Goal: Task Accomplishment & Management: Manage account settings

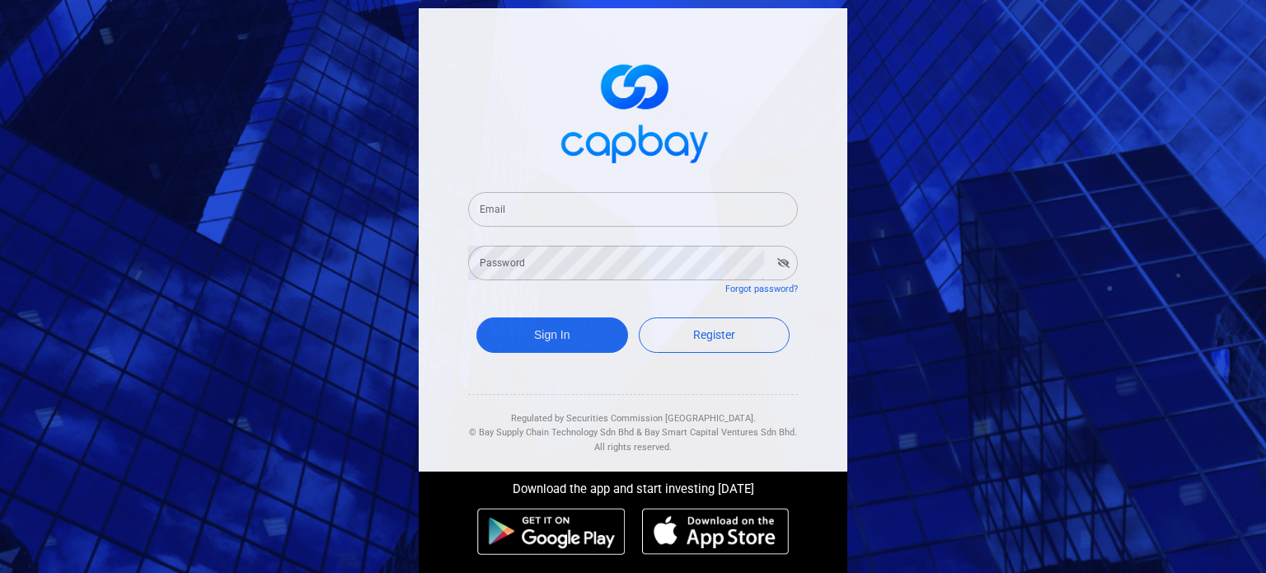
click at [742, 219] on input "Email" at bounding box center [633, 209] width 330 height 35
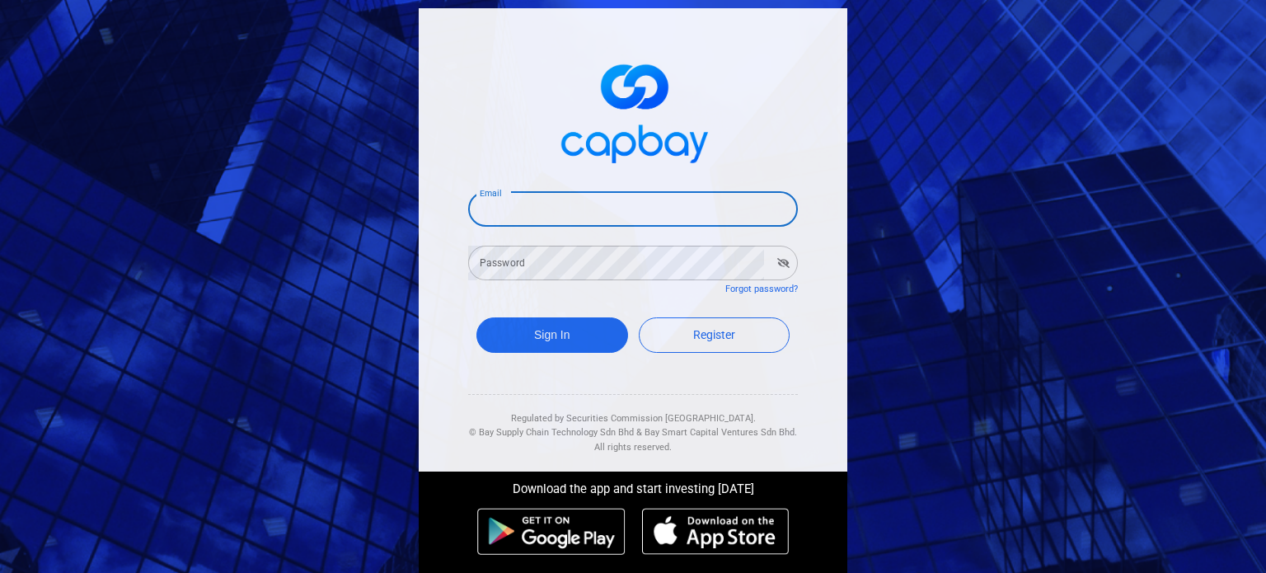
type input "[EMAIL_ADDRESS][DOMAIN_NAME]"
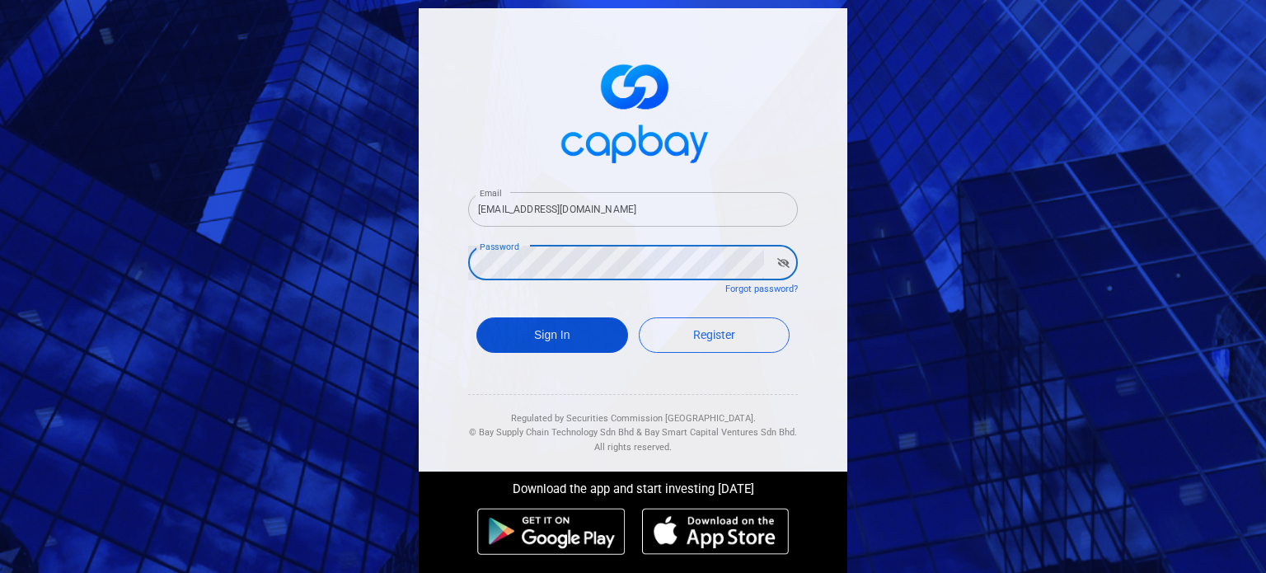
click at [582, 338] on button "Sign In" at bounding box center [552, 334] width 152 height 35
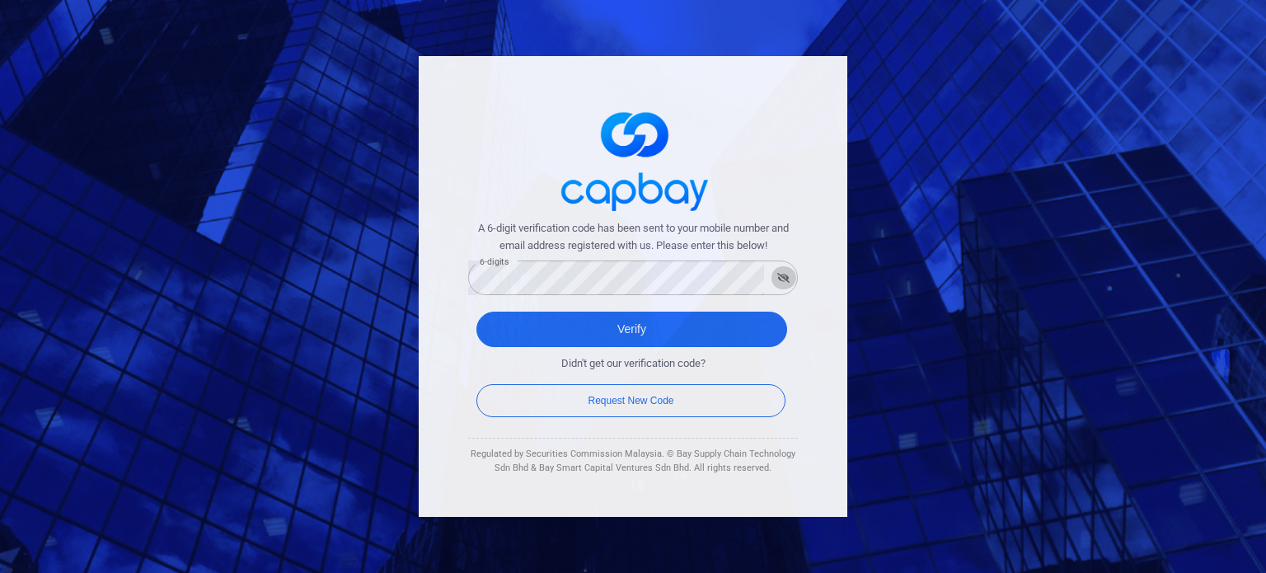
click at [778, 276] on icon "button" at bounding box center [783, 278] width 12 height 10
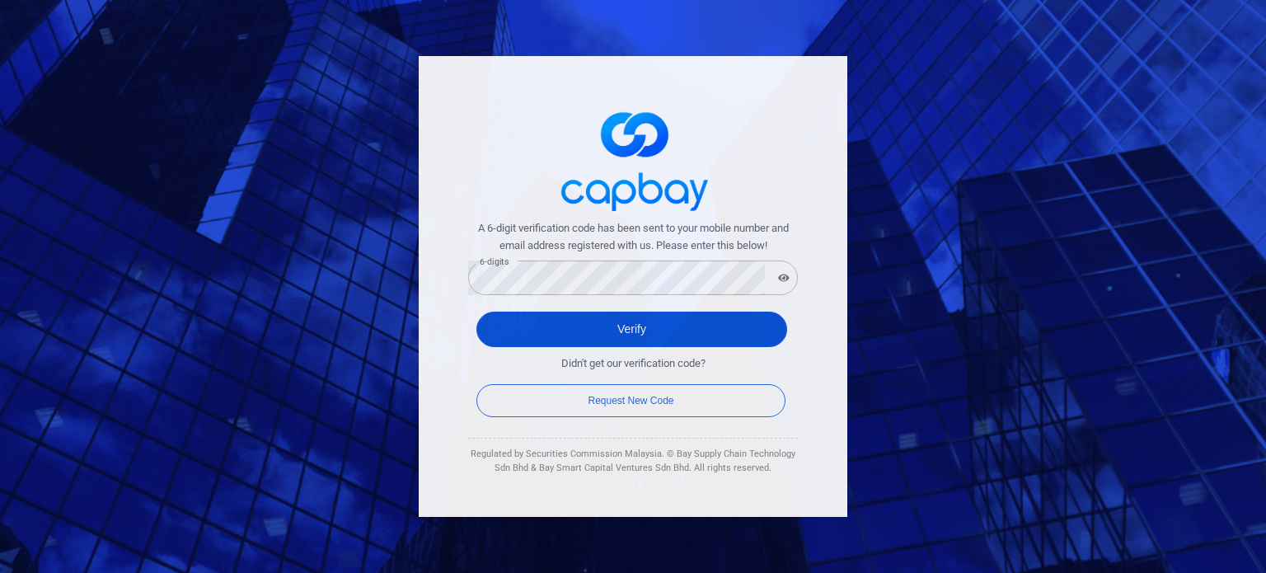
click at [771, 331] on button "Verify" at bounding box center [631, 329] width 311 height 35
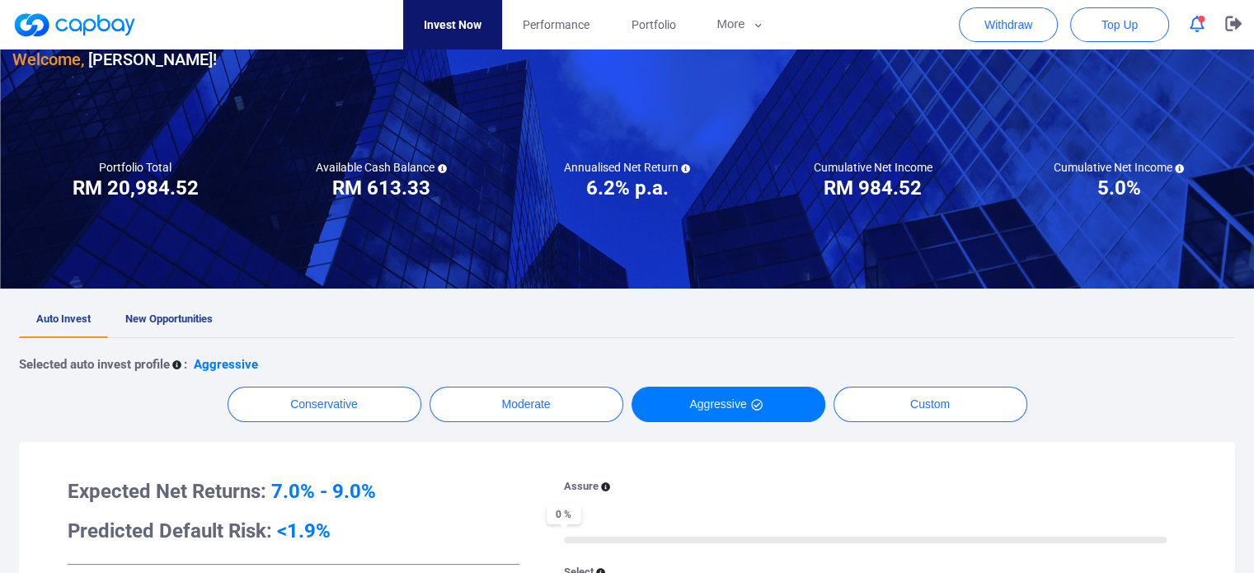
scroll to position [82, 0]
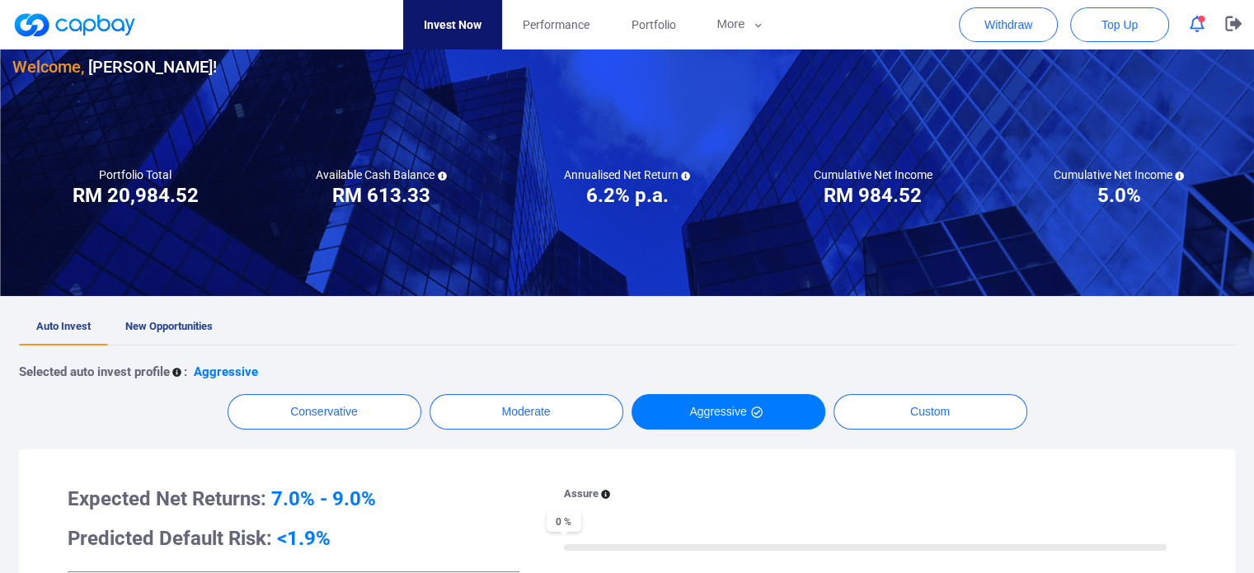
click at [415, 190] on h3 "RM 613.33" at bounding box center [381, 195] width 98 height 26
click at [470, 195] on div "Available Cash Balance RM ***** RM 613.33" at bounding box center [381, 187] width 246 height 41
click at [144, 194] on h3 "RM 20,984.52" at bounding box center [136, 195] width 126 height 26
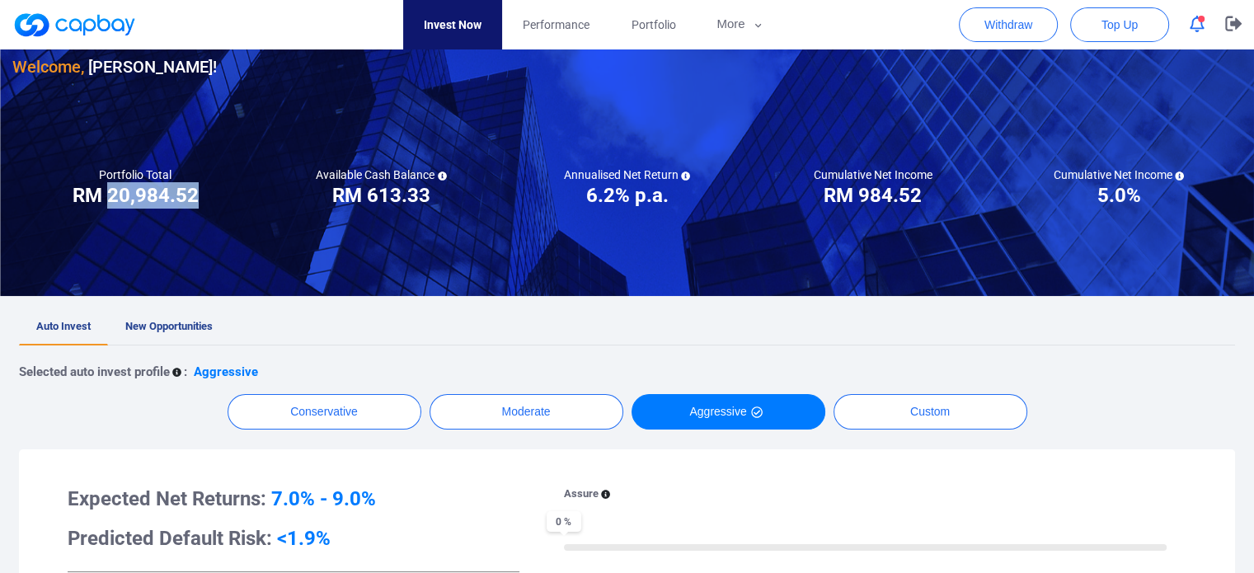
click at [144, 194] on h3 "RM 20,984.52" at bounding box center [136, 195] width 126 height 26
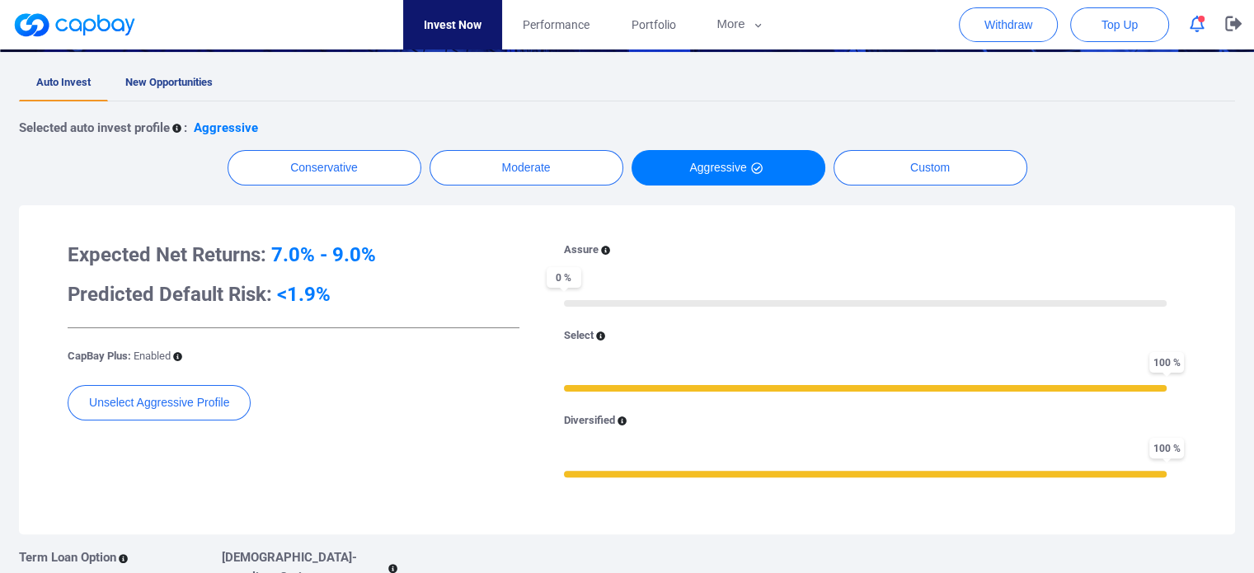
scroll to position [330, 0]
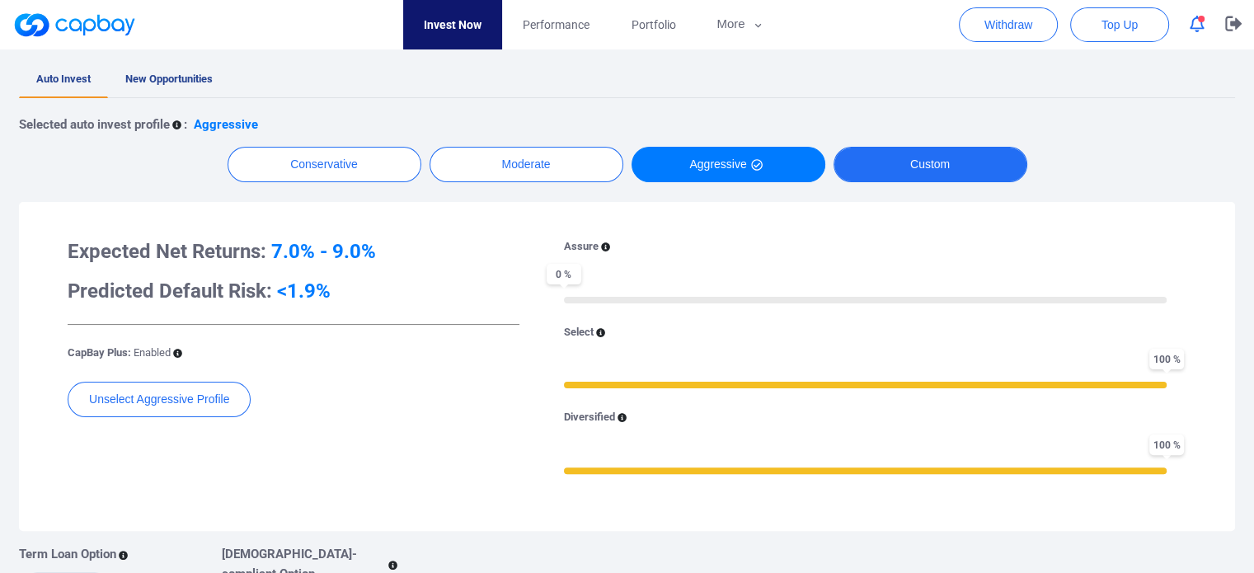
click at [897, 160] on button "Custom" at bounding box center [930, 164] width 194 height 35
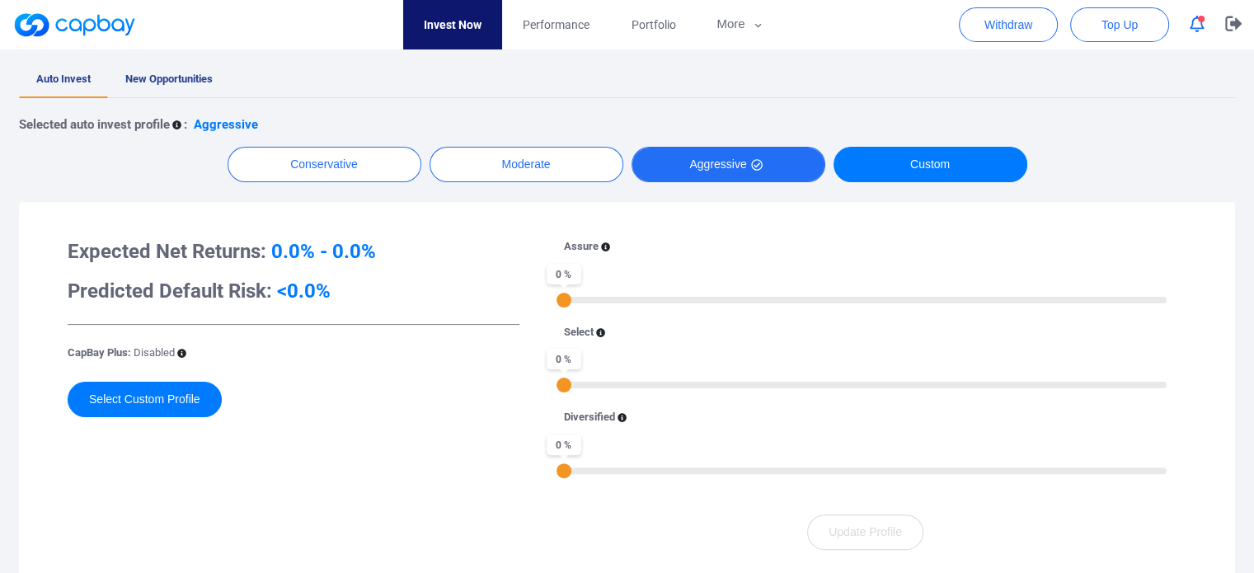
click at [782, 168] on button "Aggressive" at bounding box center [728, 164] width 194 height 35
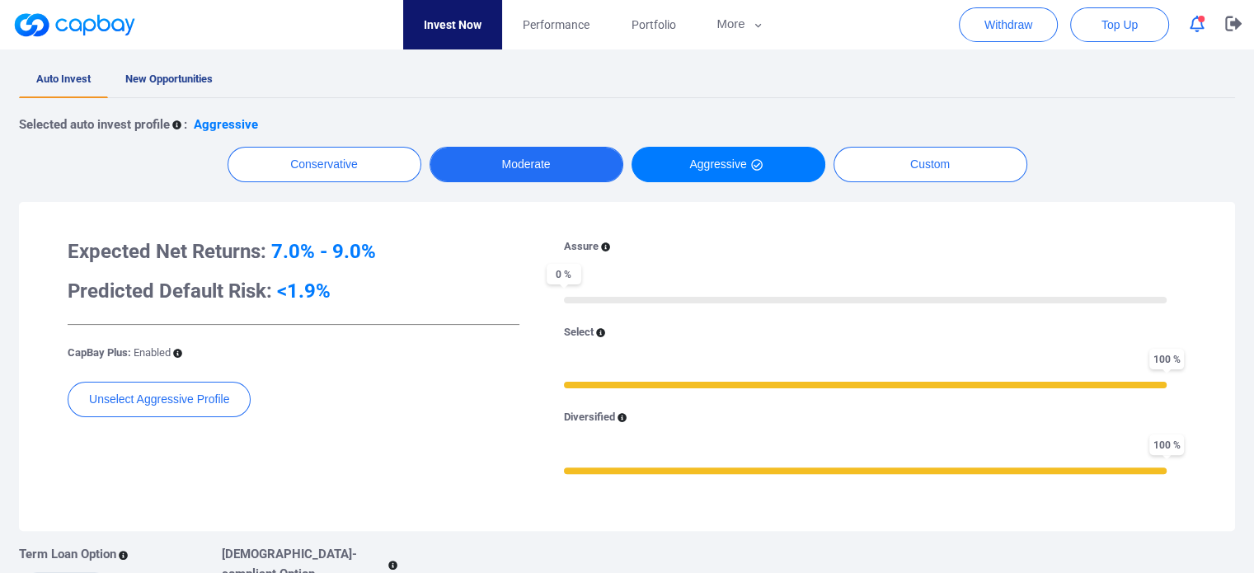
click at [577, 172] on button "Moderate" at bounding box center [527, 164] width 194 height 35
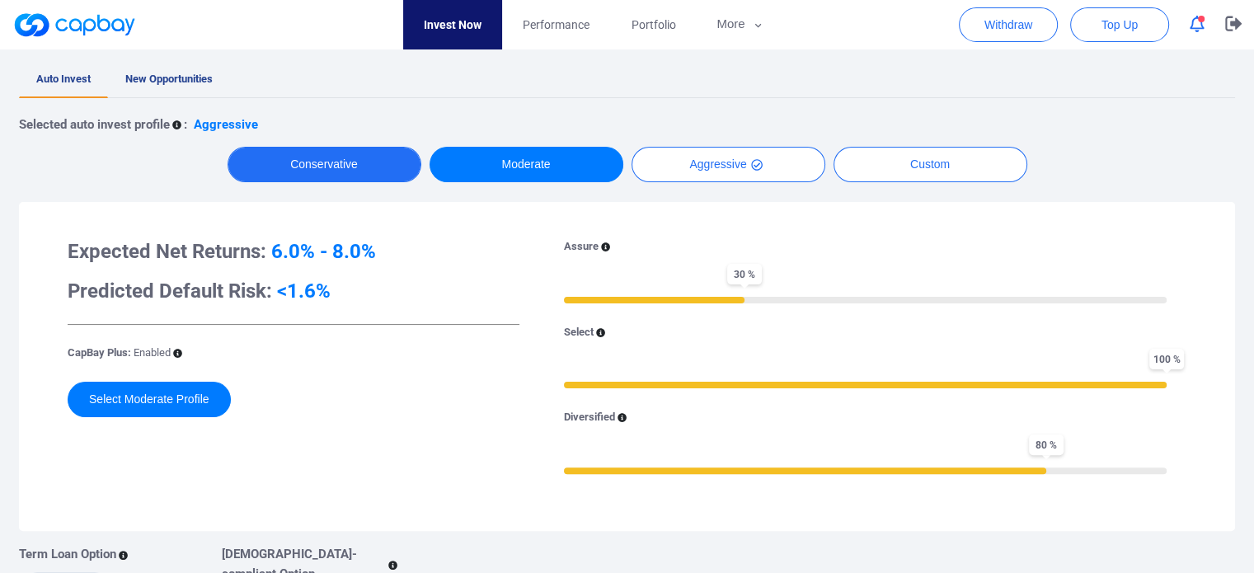
click at [399, 161] on button "Conservative" at bounding box center [325, 164] width 194 height 35
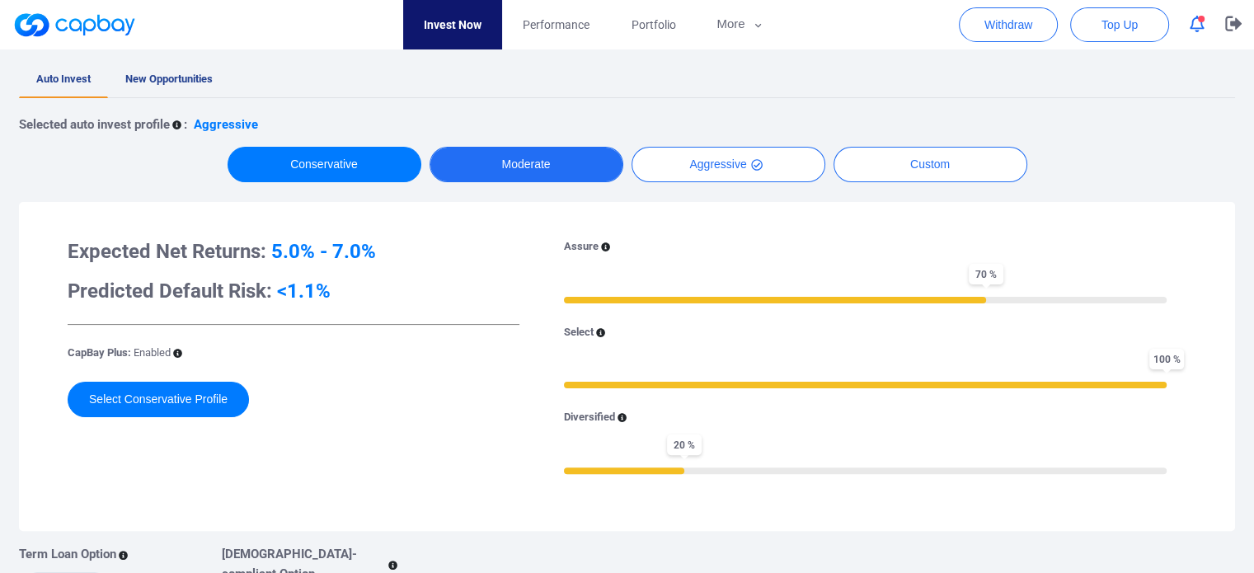
click at [511, 160] on button "Moderate" at bounding box center [527, 164] width 194 height 35
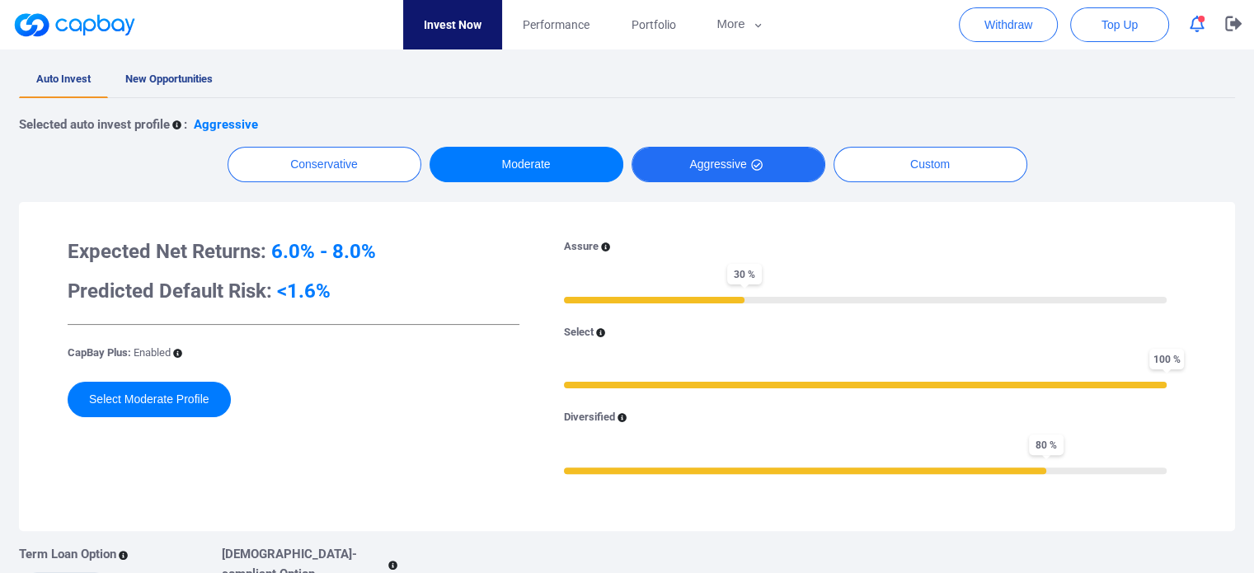
click at [696, 148] on button "Aggressive" at bounding box center [728, 164] width 194 height 35
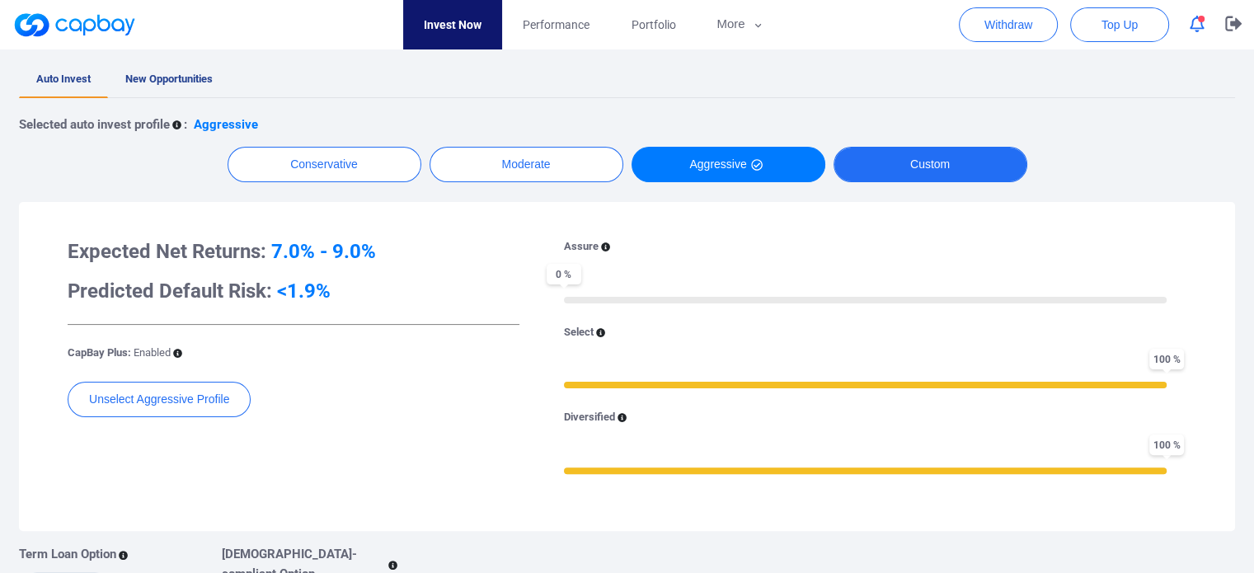
click at [913, 155] on button "Custom" at bounding box center [930, 164] width 194 height 35
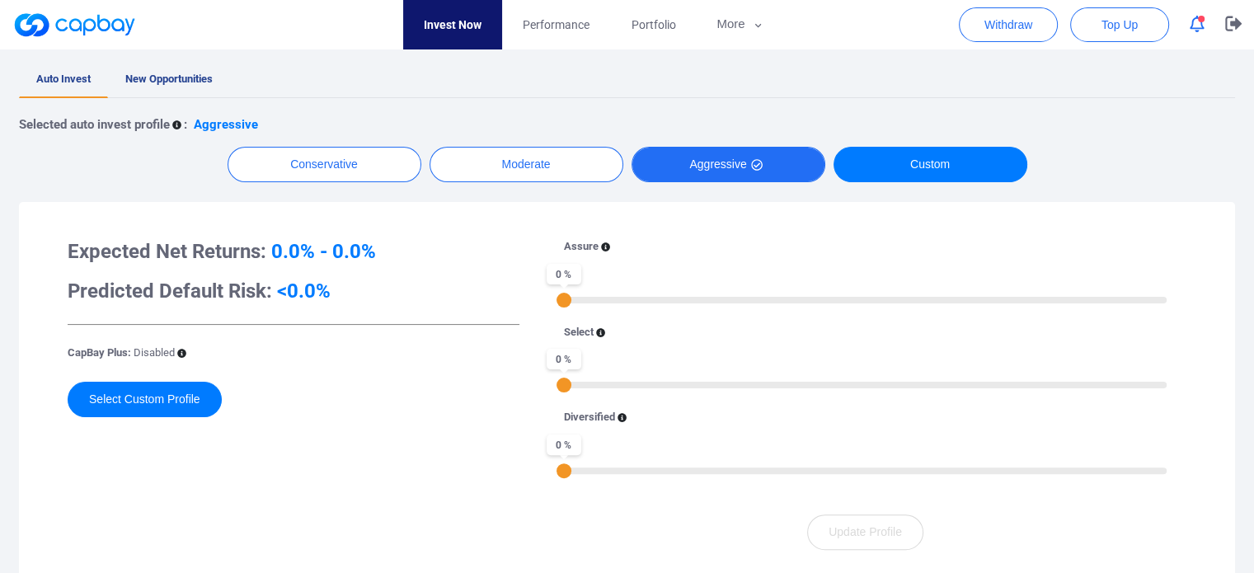
click at [761, 161] on icon "button" at bounding box center [757, 166] width 12 height 12
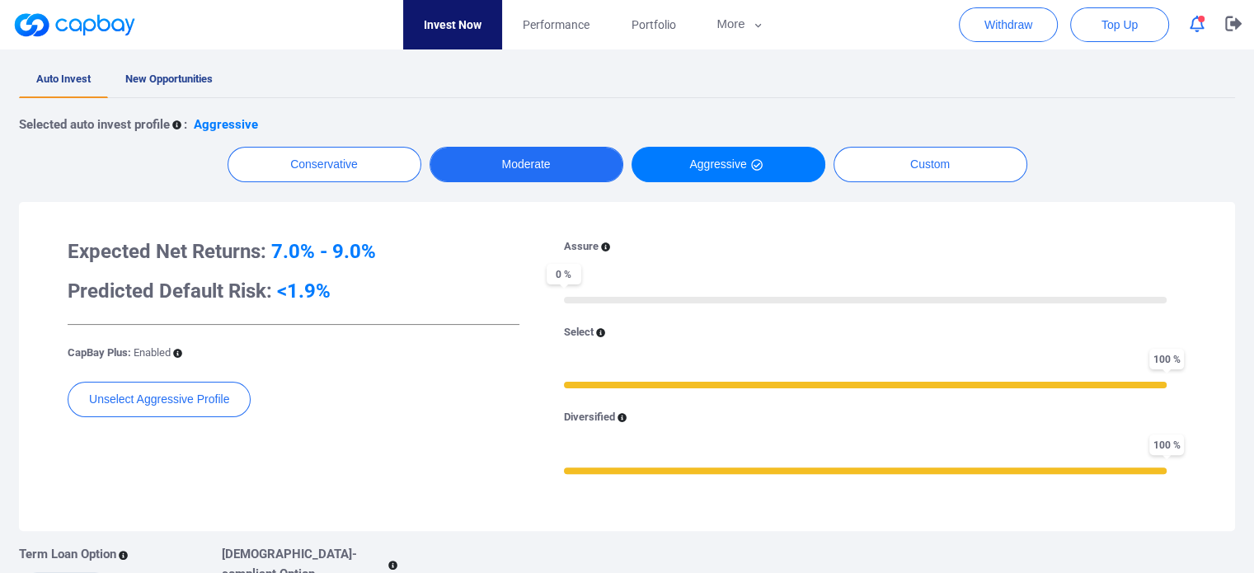
click at [595, 161] on button "Moderate" at bounding box center [527, 164] width 194 height 35
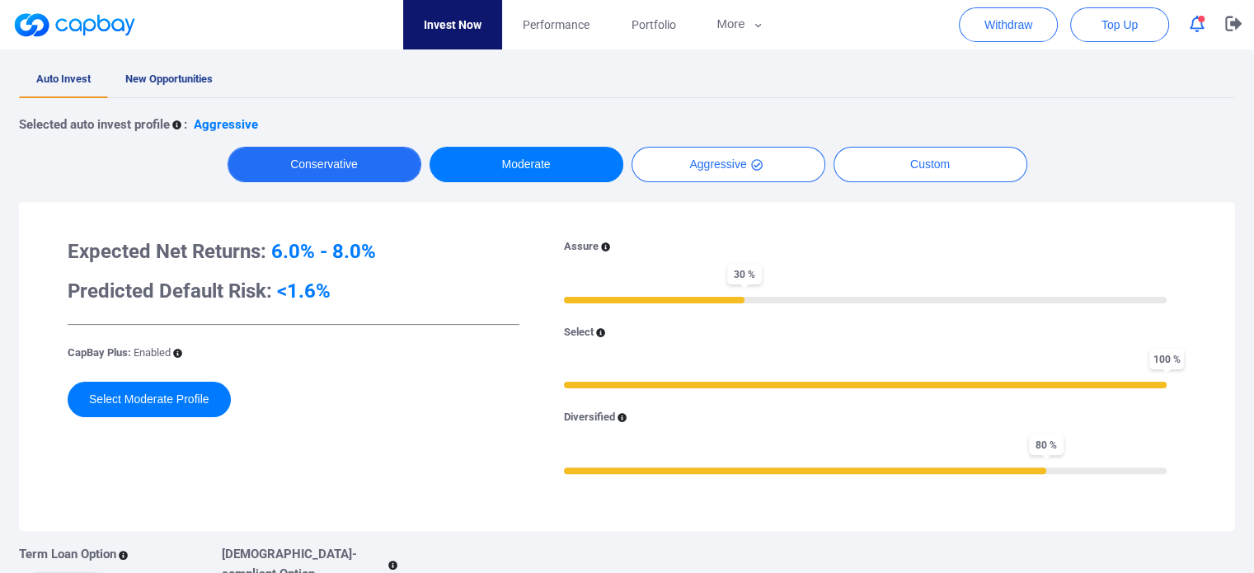
click at [406, 161] on button "Conservative" at bounding box center [325, 164] width 194 height 35
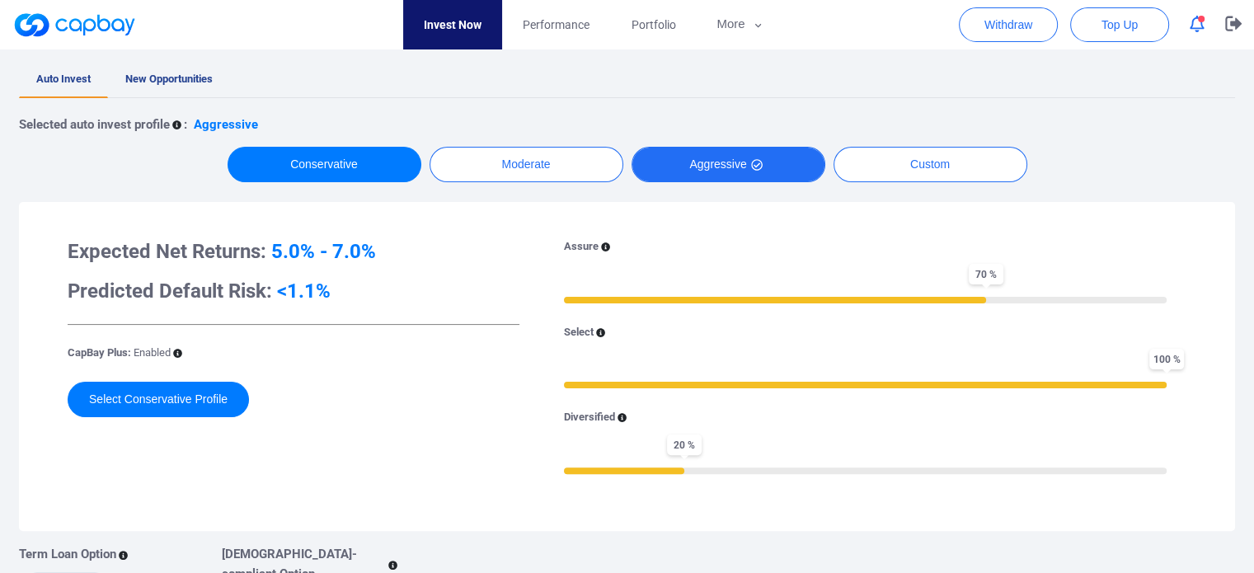
click at [742, 161] on button "Aggressive" at bounding box center [728, 164] width 194 height 35
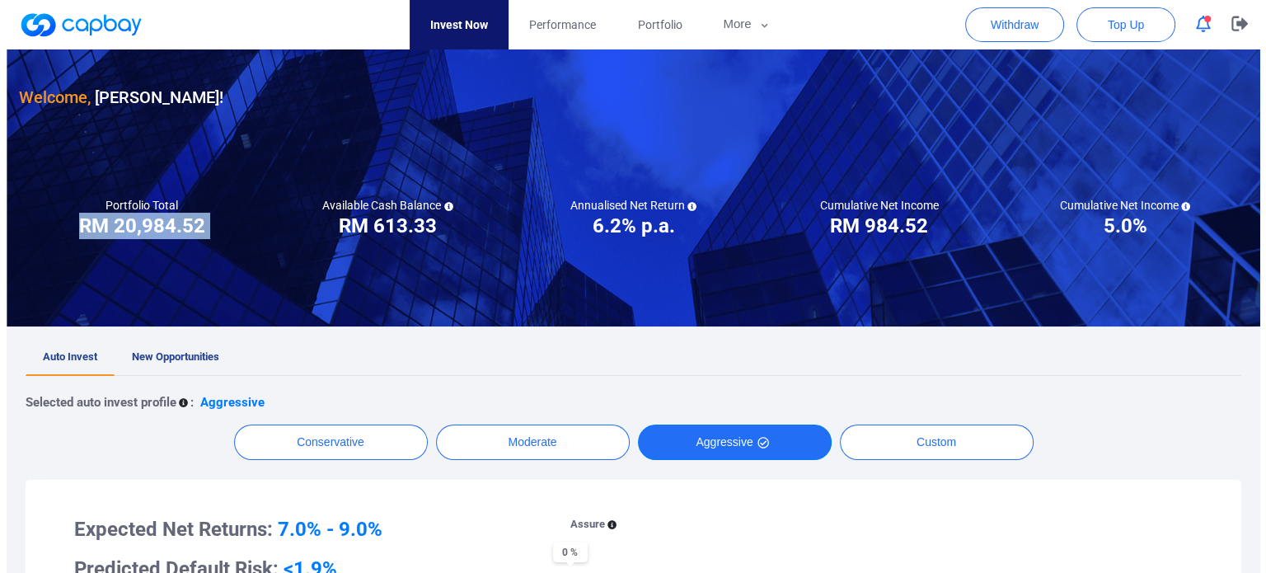
scroll to position [0, 0]
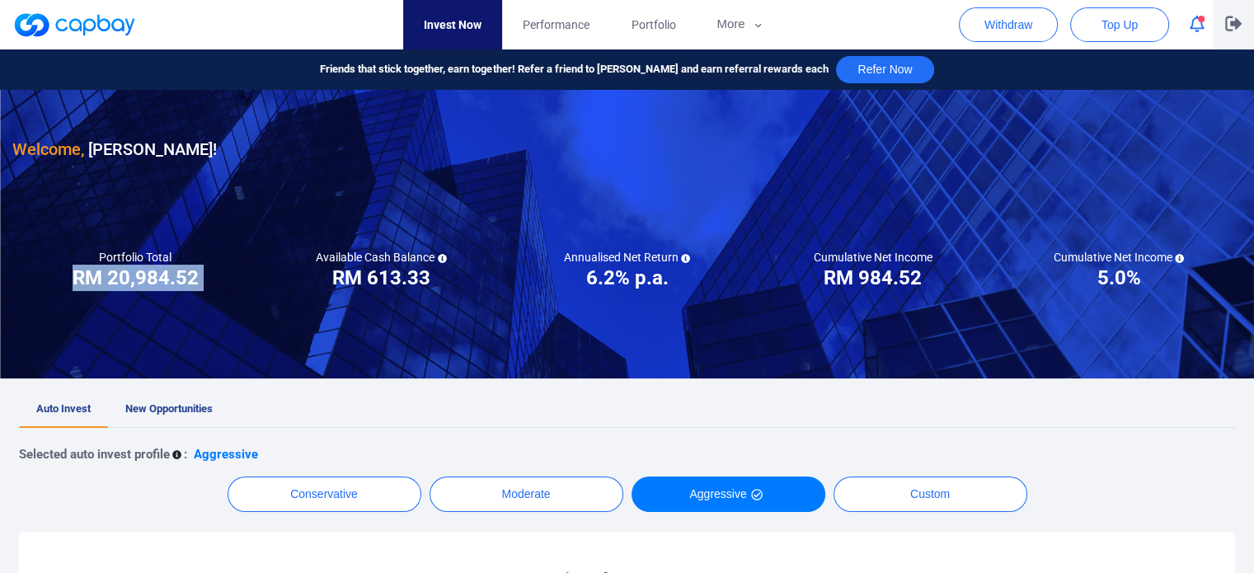
click at [1228, 22] on icon "button" at bounding box center [1233, 24] width 16 height 16
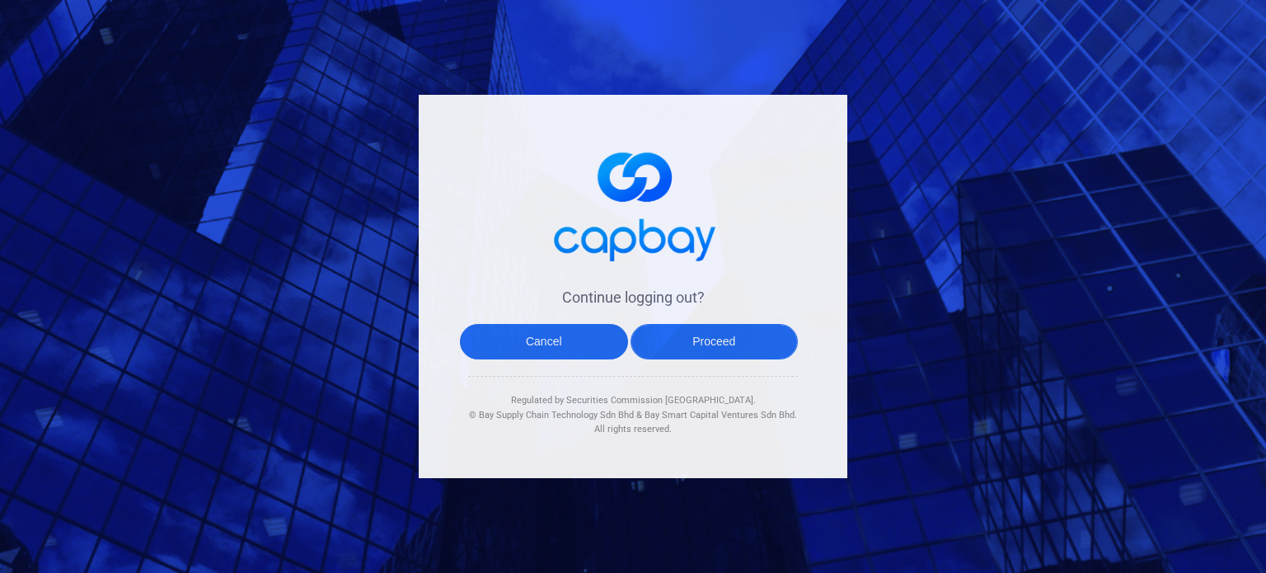
click at [676, 338] on button "Proceed" at bounding box center [715, 341] width 168 height 35
